Goal: Task Accomplishment & Management: Manage account settings

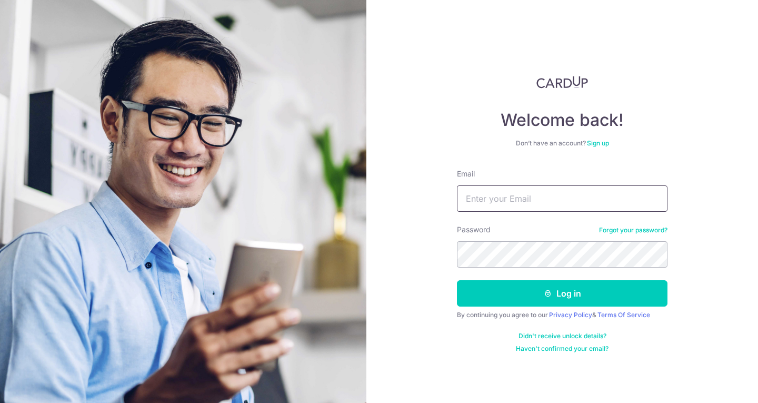
click at [509, 204] on input "Email" at bounding box center [562, 198] width 211 height 26
type input "[EMAIL_ADDRESS][DOMAIN_NAME]"
click at [457, 280] on button "Log in" at bounding box center [562, 293] width 211 height 26
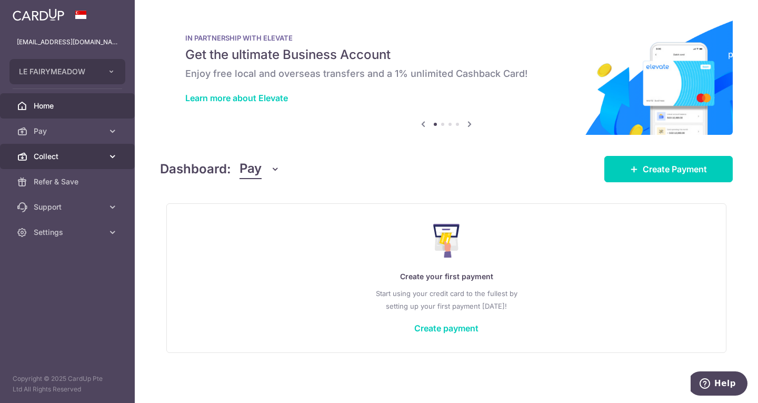
click at [62, 155] on span "Collect" at bounding box center [68, 156] width 69 height 11
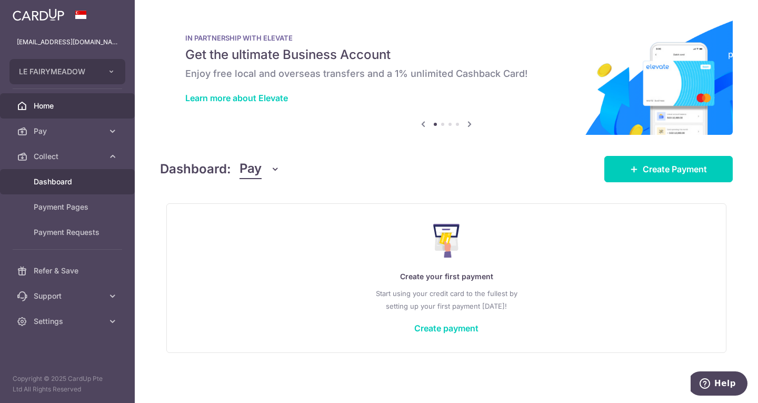
click at [65, 176] on span "Dashboard" at bounding box center [68, 181] width 69 height 11
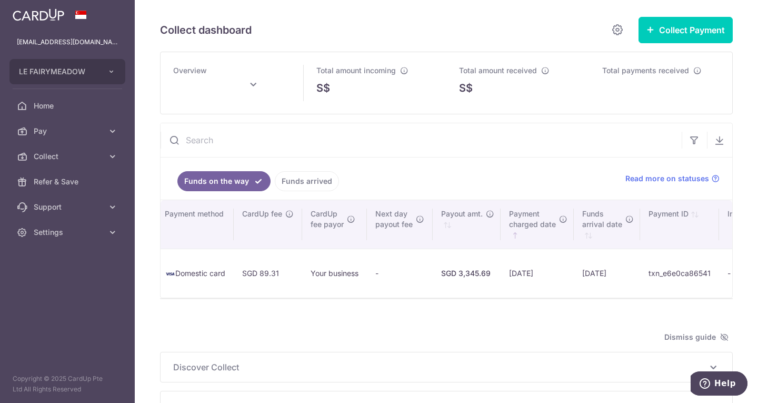
scroll to position [0, 628]
type input "August 2025"
